Goal: Task Accomplishment & Management: Manage account settings

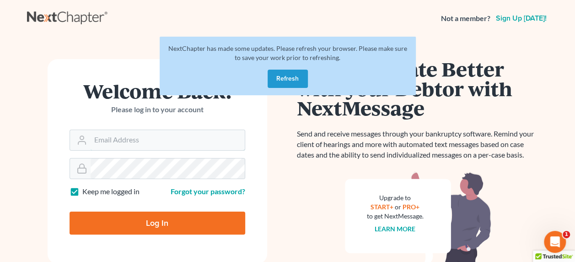
type input "[EMAIL_ADDRESS][DOMAIN_NAME]"
click at [293, 81] on button "Refresh" at bounding box center [288, 79] width 40 height 18
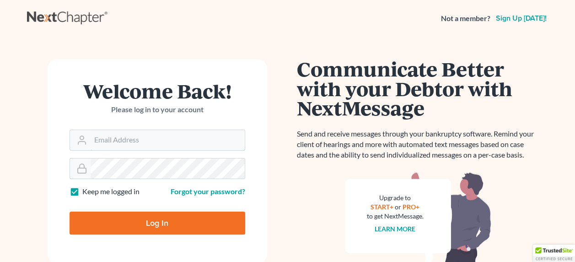
type input "[EMAIL_ADDRESS][DOMAIN_NAME]"
click at [148, 220] on input "Log In" at bounding box center [158, 223] width 176 height 23
type input "Thinking..."
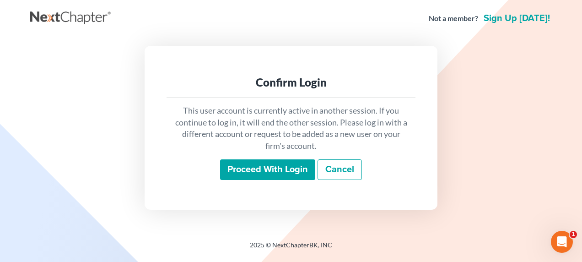
click at [268, 168] on input "Proceed with login" at bounding box center [267, 169] width 95 height 21
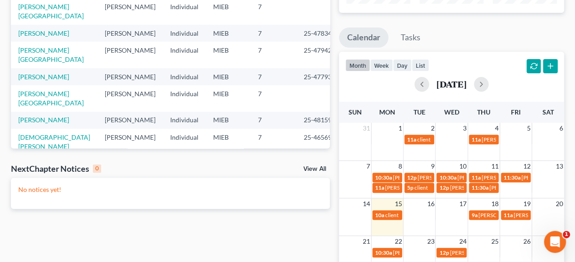
scroll to position [183, 0]
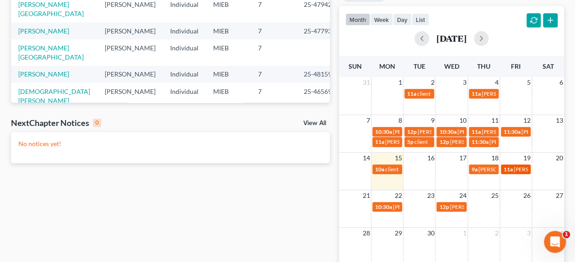
click at [521, 167] on span "[PERSON_NAME] -" at bounding box center [537, 169] width 46 height 7
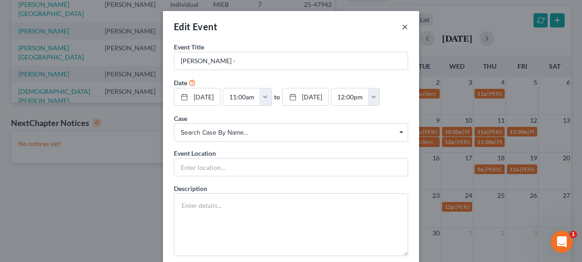
click at [403, 25] on button "×" at bounding box center [405, 26] width 6 height 11
